Goal: Task Accomplishment & Management: Manage account settings

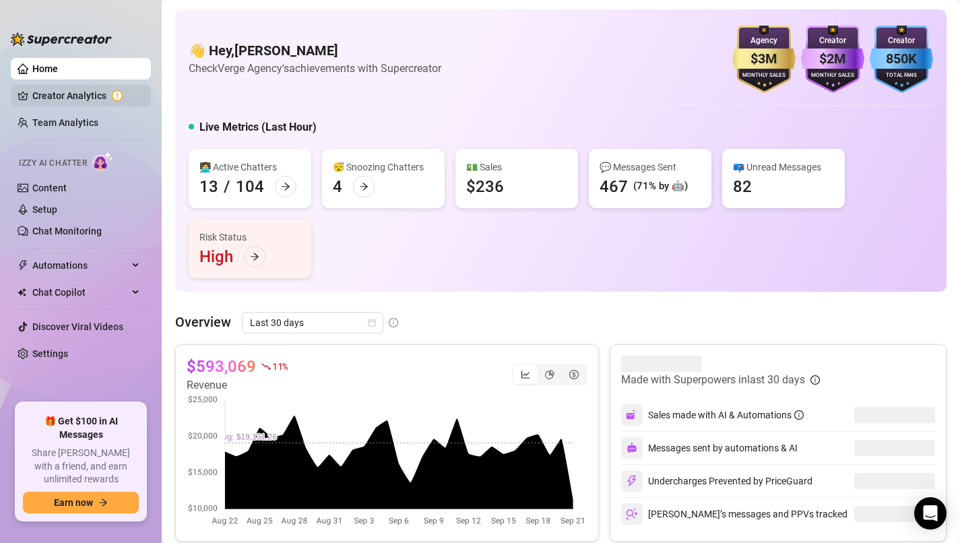
click at [88, 101] on link "Creator Analytics" at bounding box center [86, 96] width 108 height 22
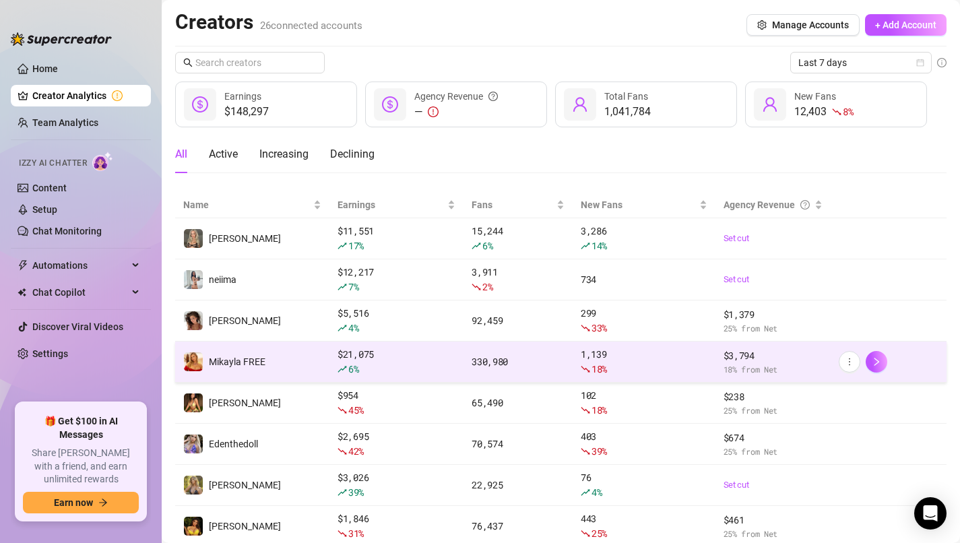
scroll to position [164, 0]
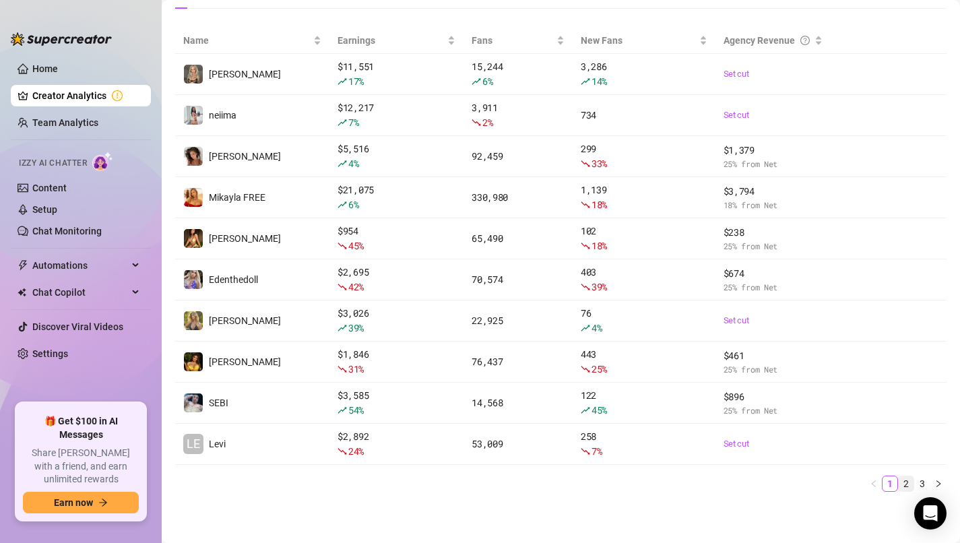
click at [910, 484] on link "2" at bounding box center [906, 483] width 15 height 15
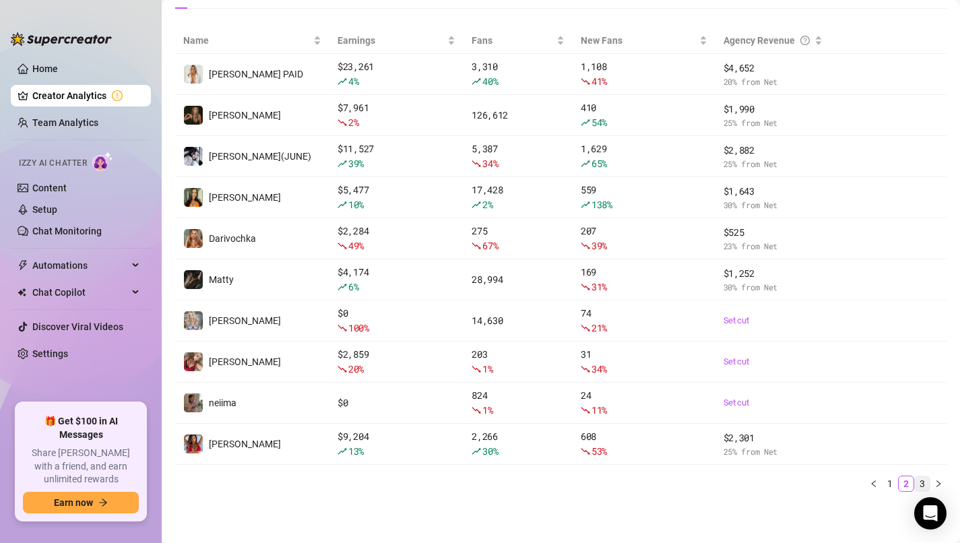
click at [925, 482] on link "3" at bounding box center [922, 483] width 15 height 15
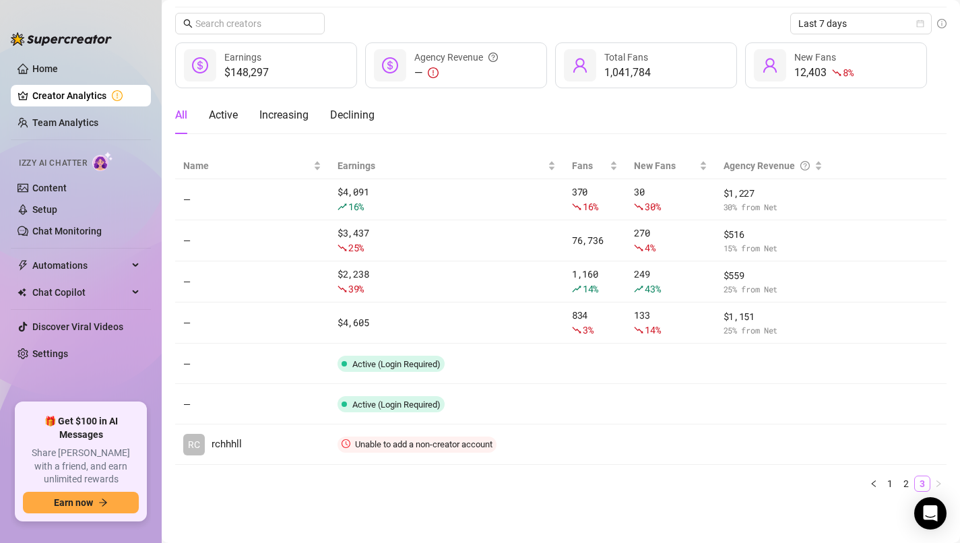
scroll to position [39, 0]
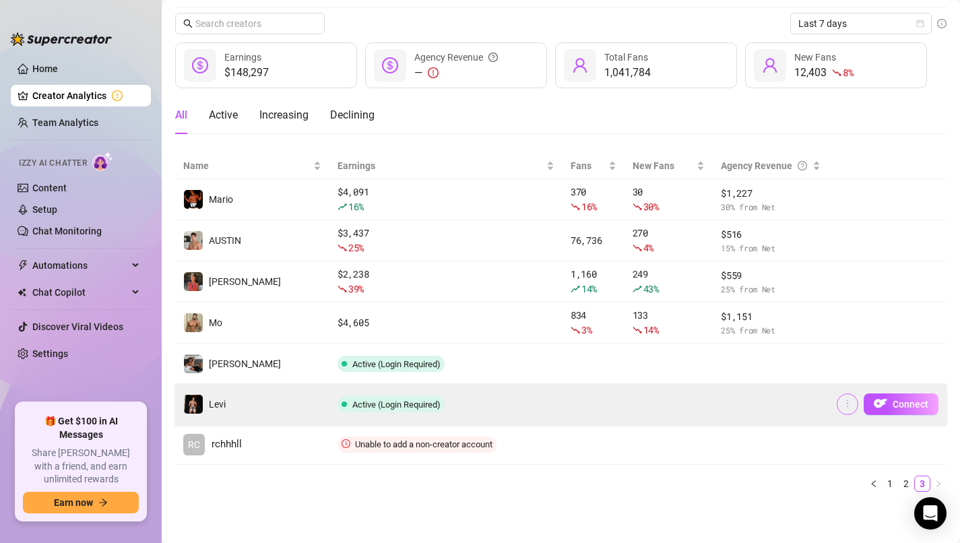
click at [851, 402] on icon "more" at bounding box center [847, 403] width 9 height 9
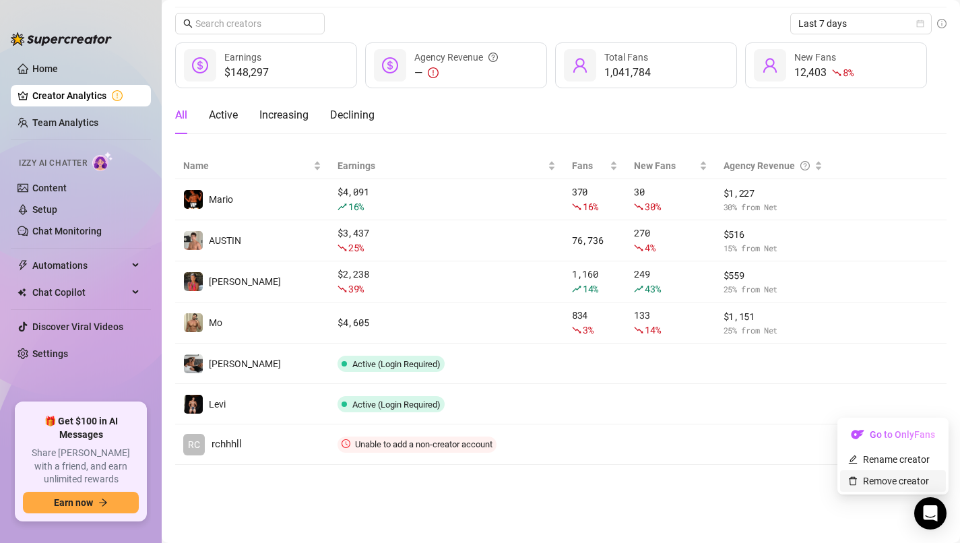
click at [882, 481] on link "Remove creator" at bounding box center [888, 481] width 81 height 11
